Goal: Find specific page/section: Find specific page/section

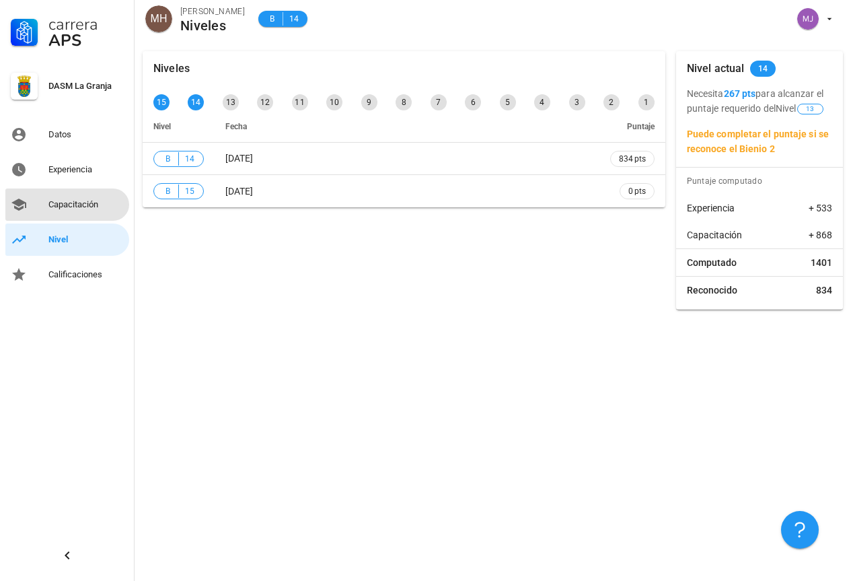
click at [89, 204] on div "Capacitación" at bounding box center [85, 204] width 75 height 11
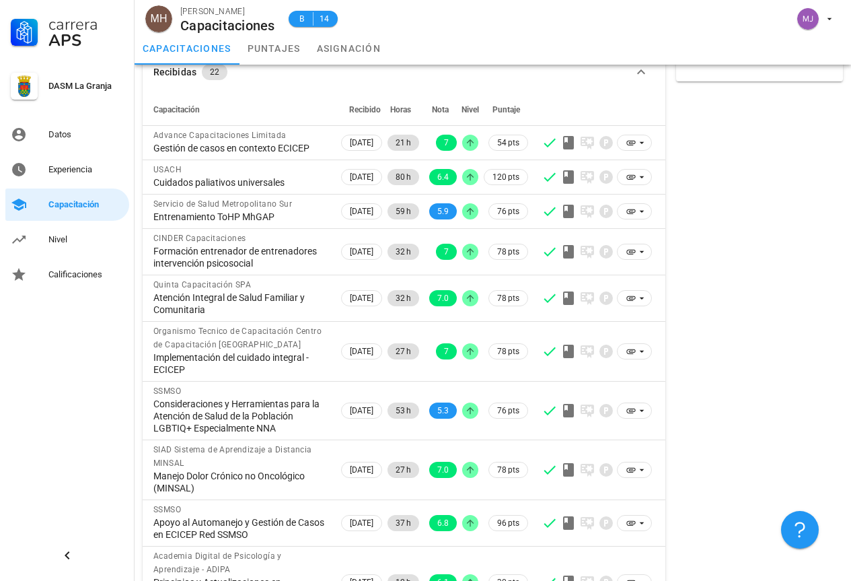
scroll to position [189, 0]
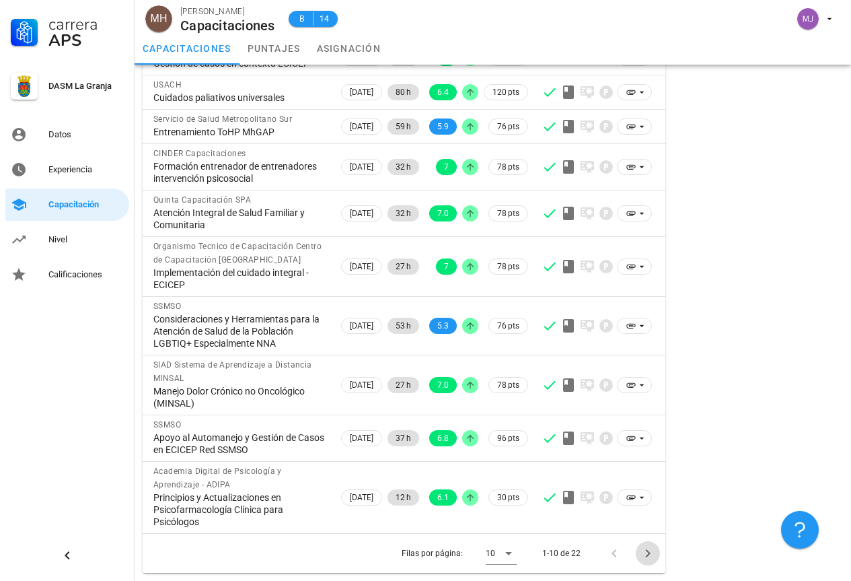
click at [648, 558] on icon "Página siguiente" at bounding box center [648, 553] width 16 height 16
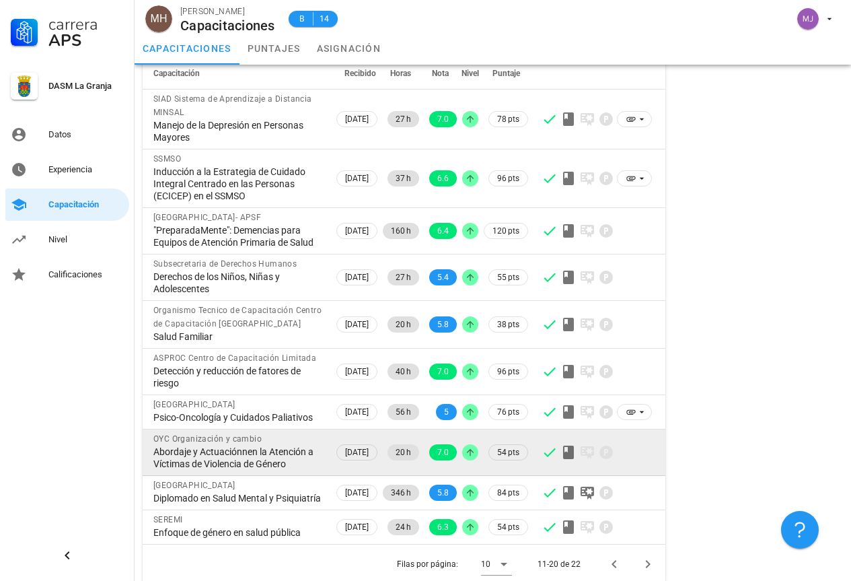
scroll to position [177, 0]
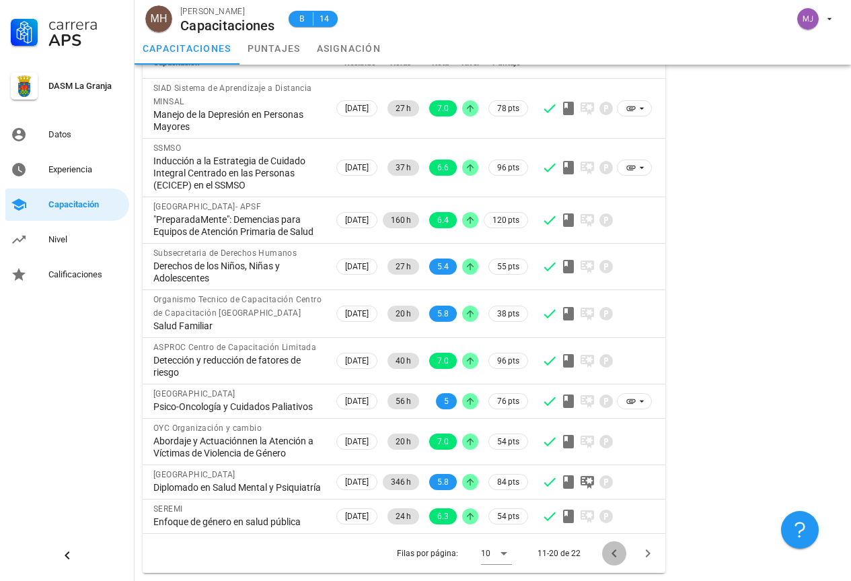
click at [615, 553] on icon "Página anterior" at bounding box center [614, 553] width 16 height 16
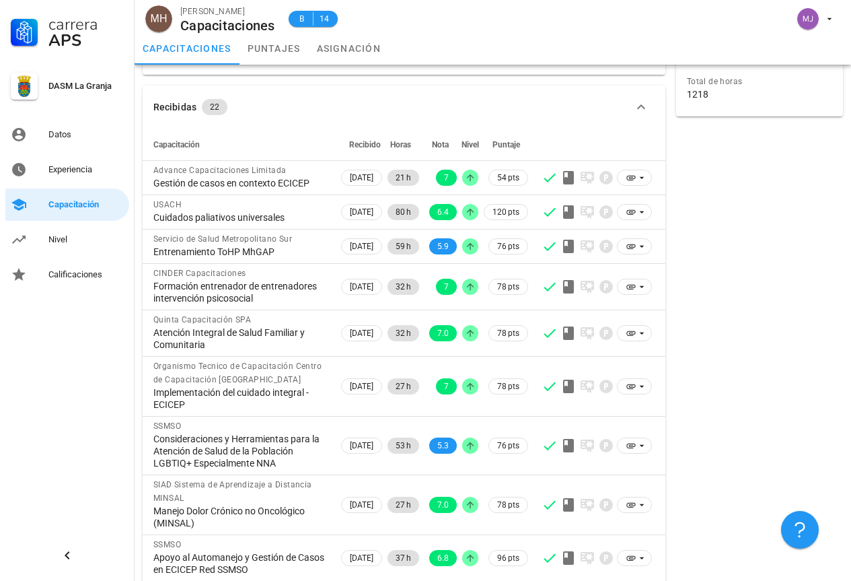
scroll to position [0, 0]
